Goal: Check status

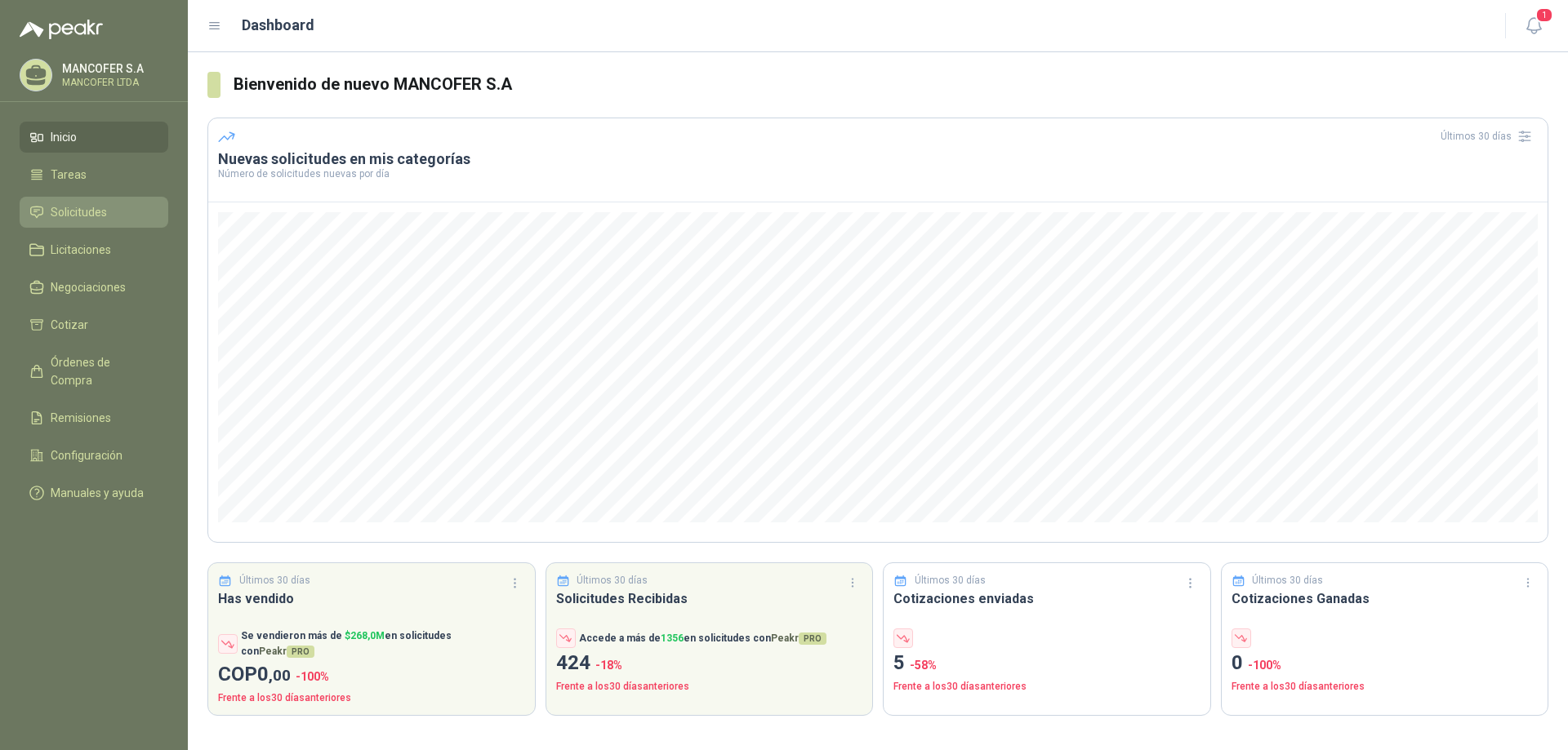
click at [82, 206] on span "Solicitudes" at bounding box center [79, 212] width 56 height 18
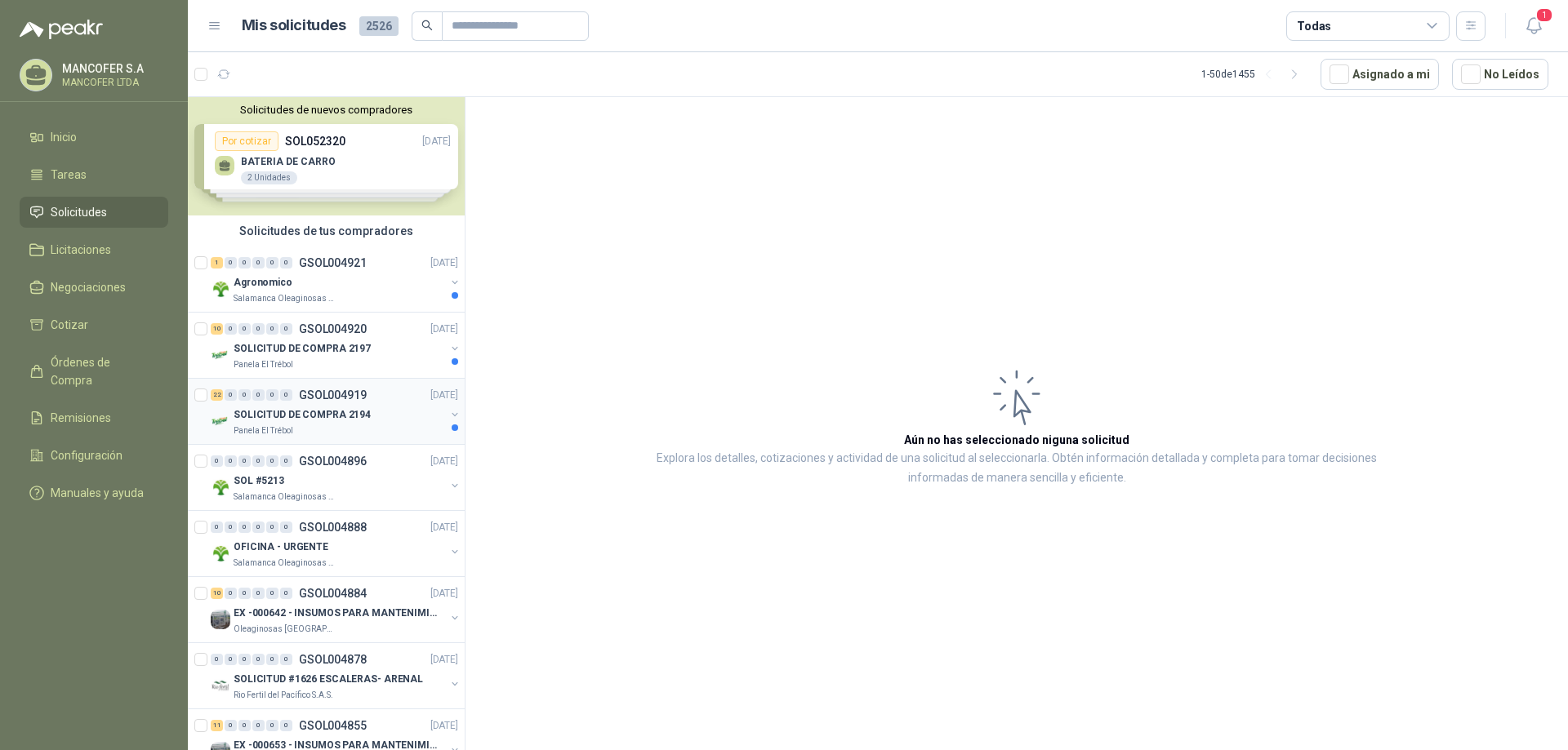
click at [286, 417] on p "SOLICITUD DE COMPRA 2194" at bounding box center [302, 415] width 137 height 15
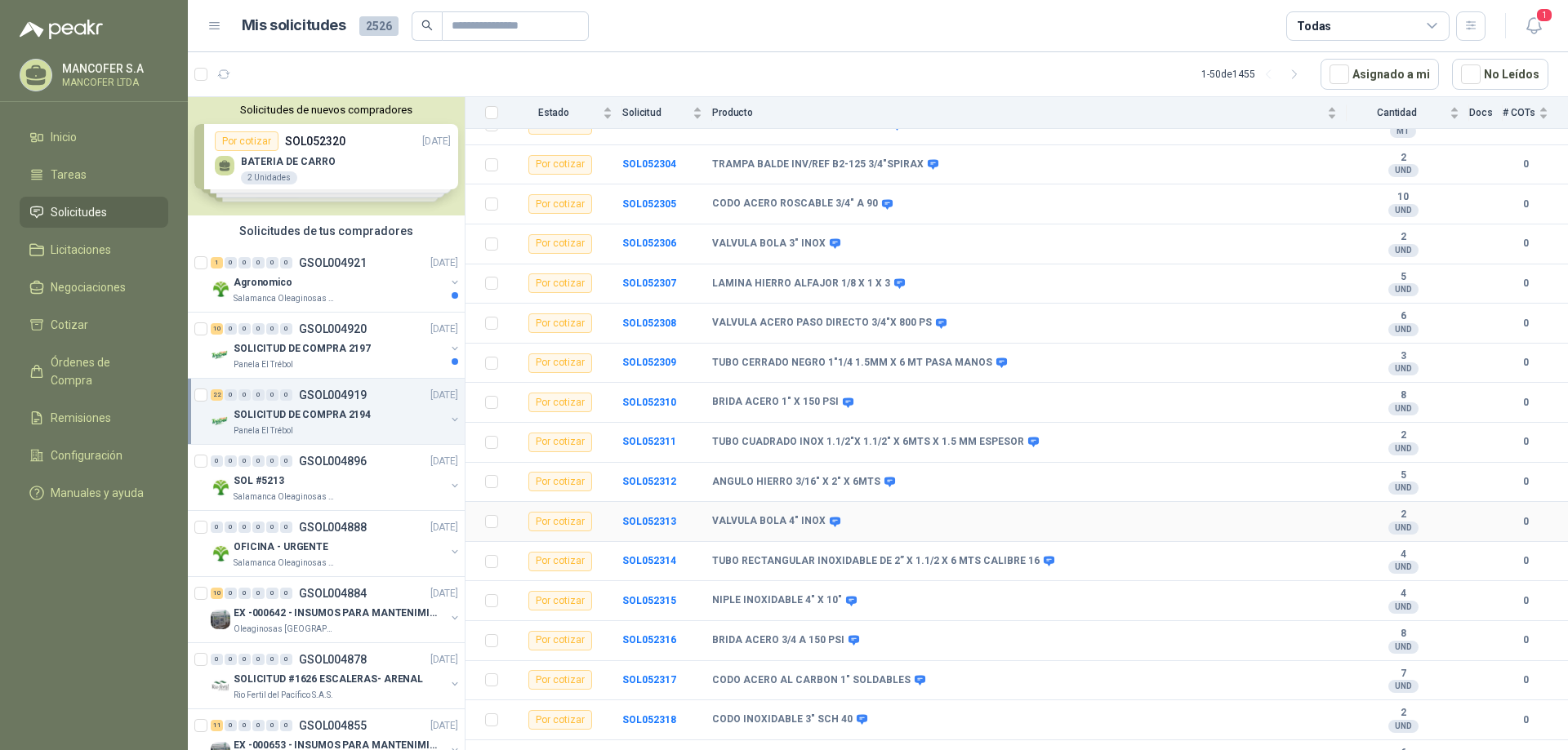
scroll to position [432, 0]
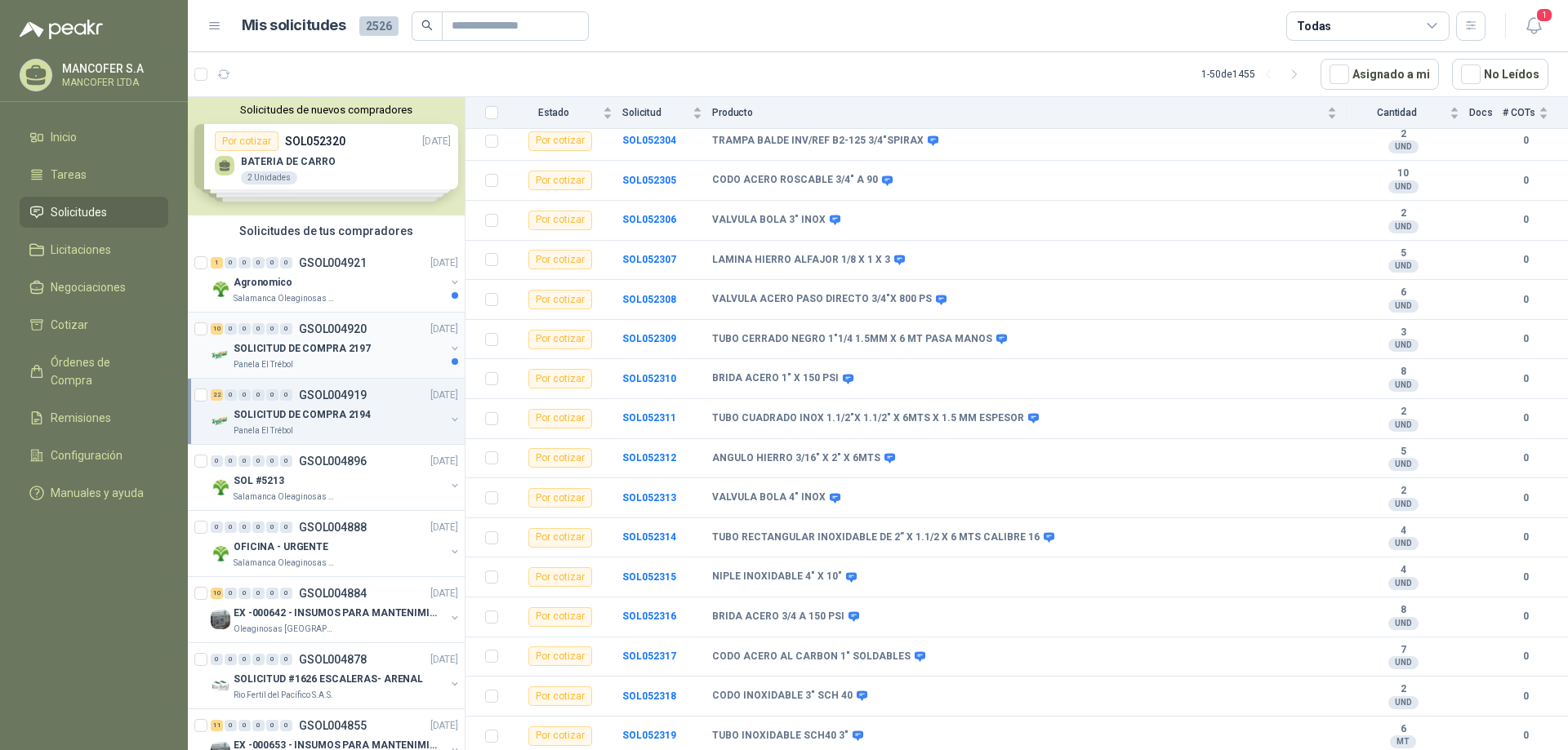
click at [296, 352] on p "SOLICITUD DE COMPRA 2197" at bounding box center [302, 349] width 137 height 15
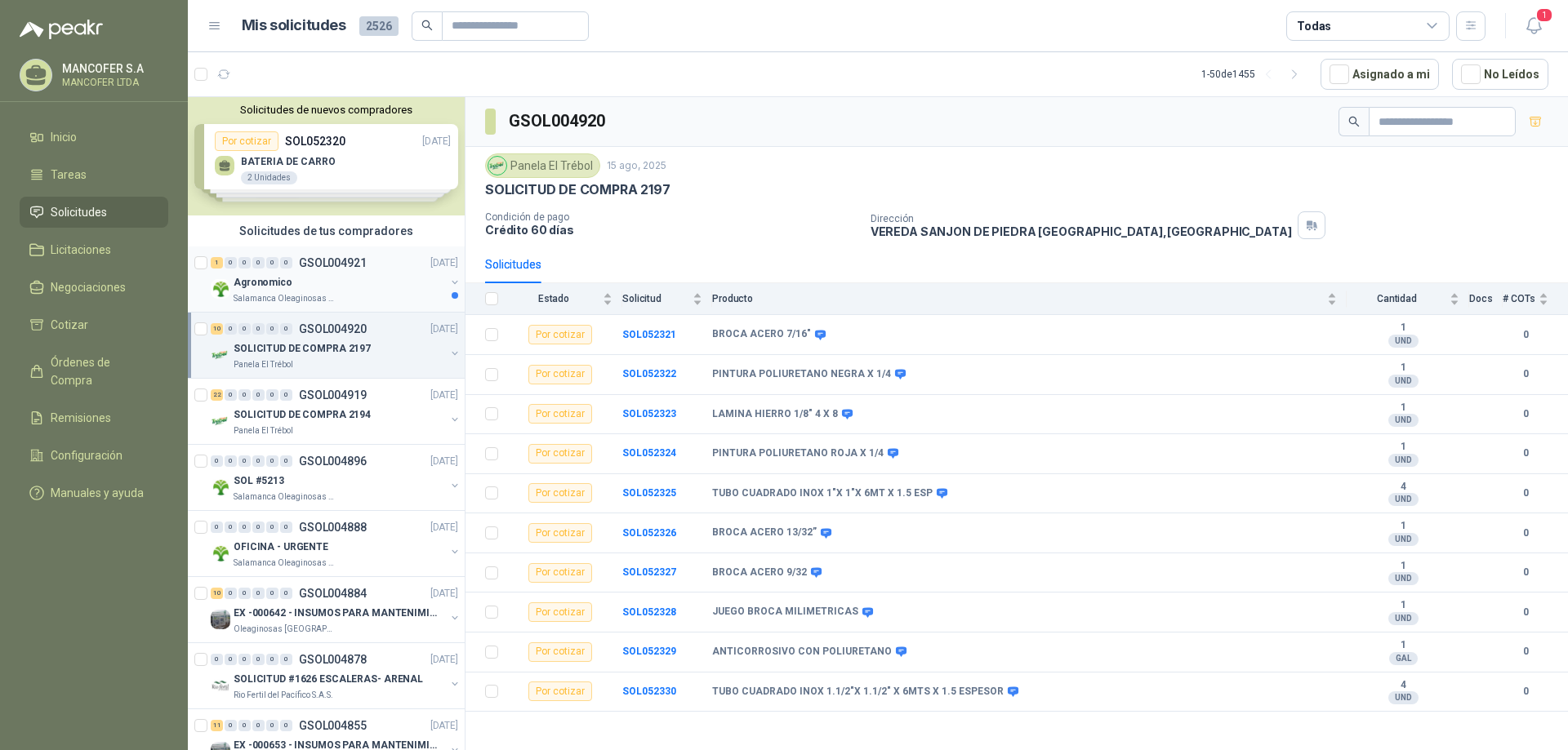
click at [292, 280] on div "Agronomico" at bounding box center [339, 283] width 211 height 20
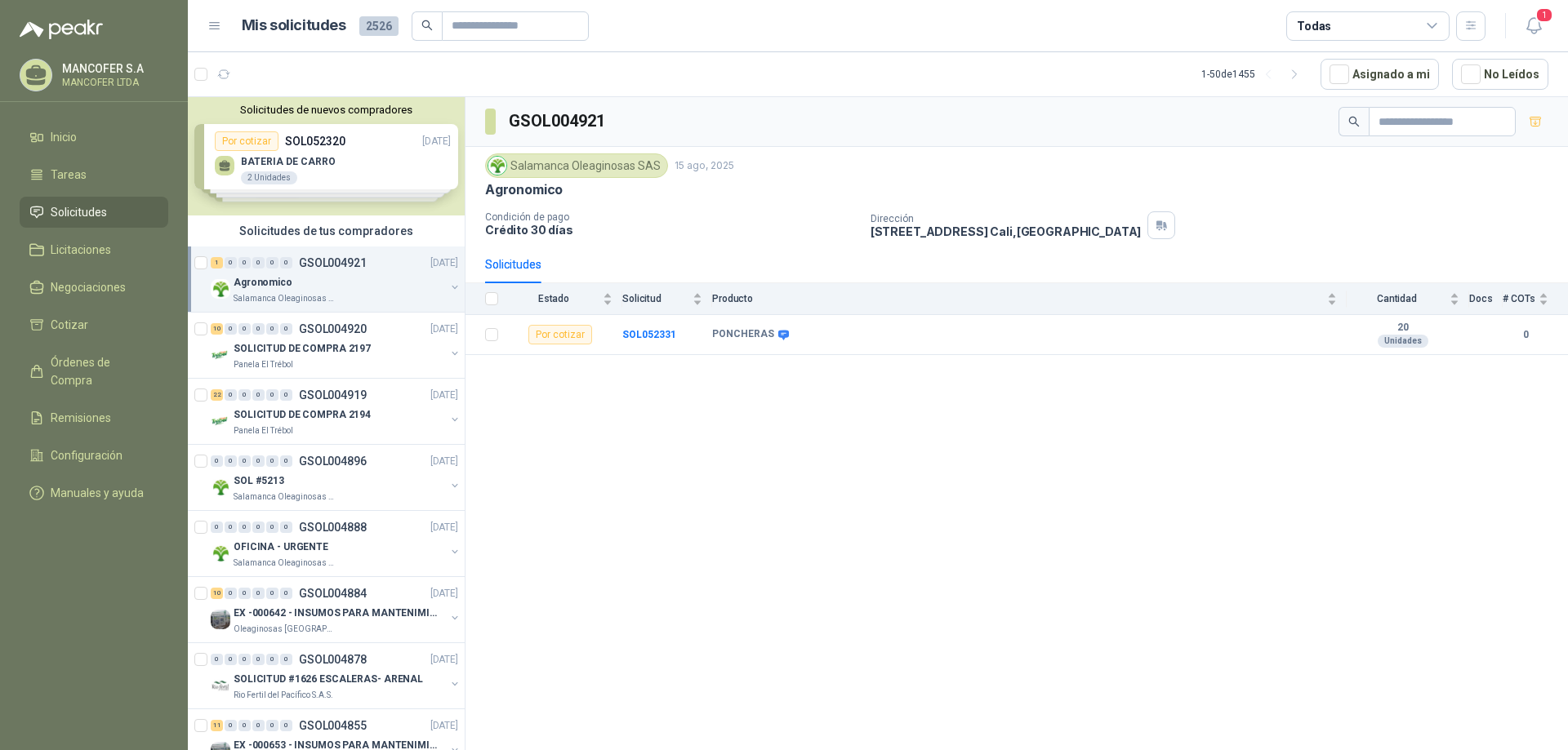
click at [1300, 483] on div "GSOL004921 Salamanca Oleaginosas SAS [DATE] Agronomico Condición de pago Crédit…" at bounding box center [1017, 427] width 1103 height 659
